Goal: Navigation & Orientation: Find specific page/section

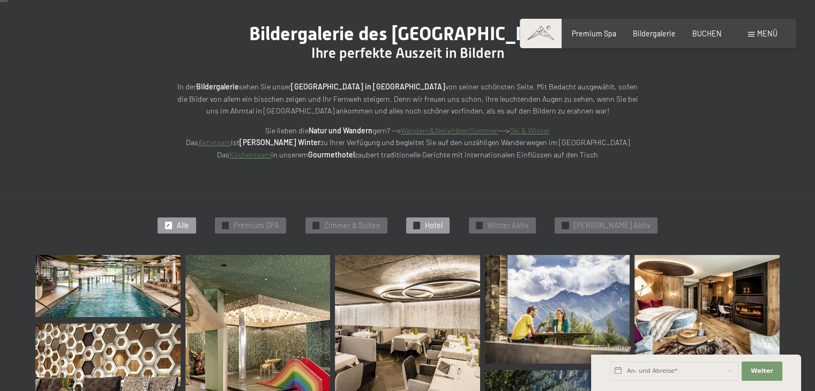
click at [443, 226] on span "Hotel" at bounding box center [434, 225] width 18 height 11
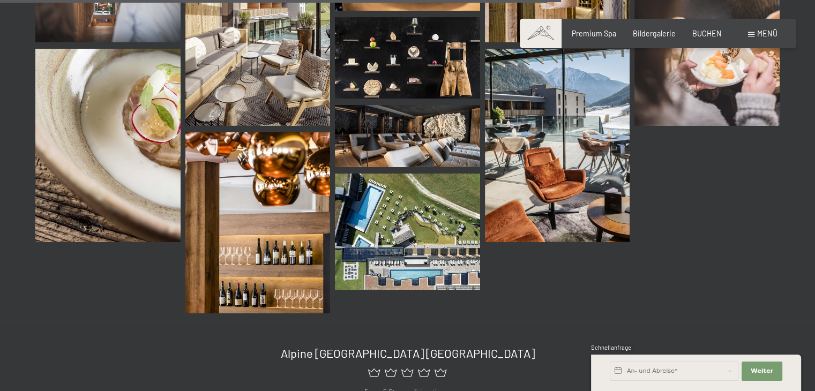
scroll to position [1397, 0]
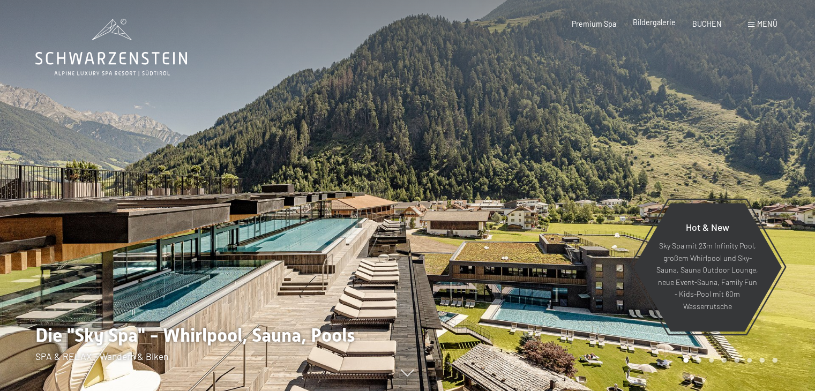
click at [656, 21] on span "Bildergalerie" at bounding box center [654, 22] width 43 height 9
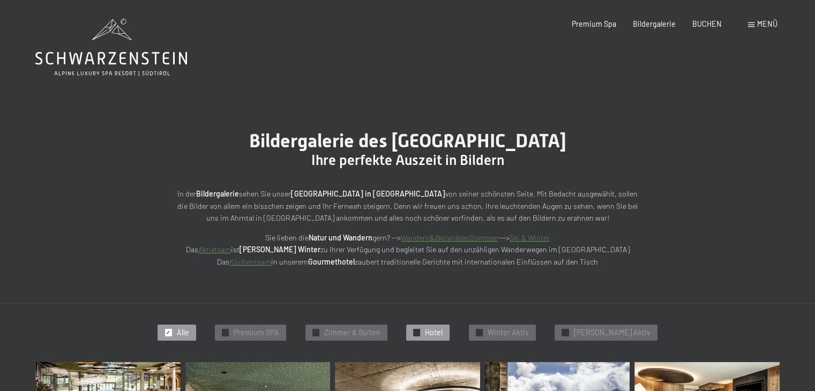
click at [428, 326] on div "✓ Hotel" at bounding box center [427, 333] width 43 height 16
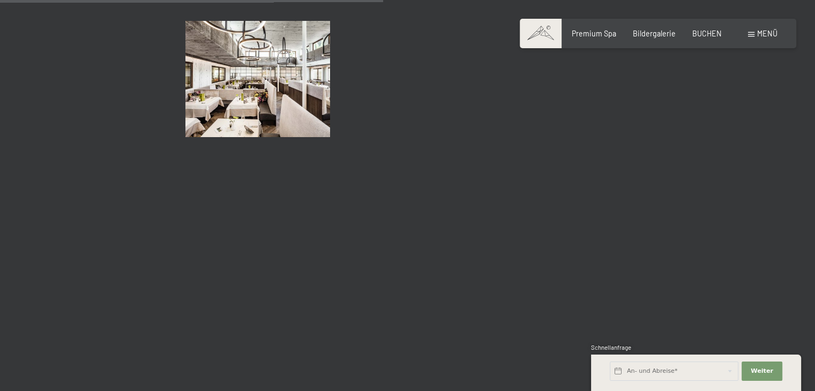
scroll to position [979, 0]
